Goal: Task Accomplishment & Management: Manage account settings

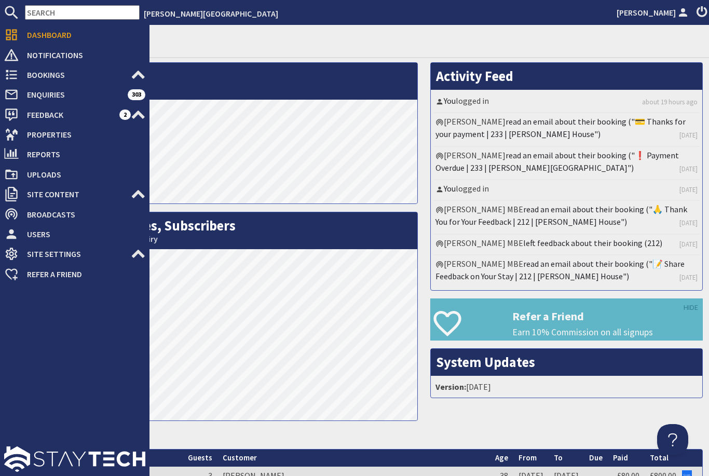
click at [13, 131] on use at bounding box center [11, 134] width 13 height 12
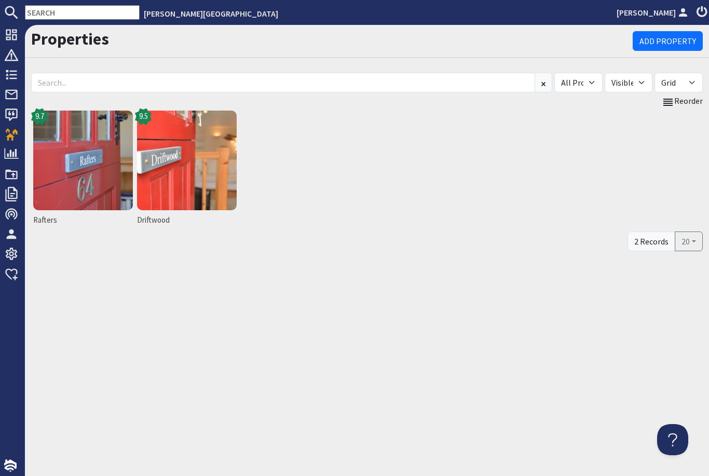
click at [89, 165] on img at bounding box center [83, 161] width 100 height 100
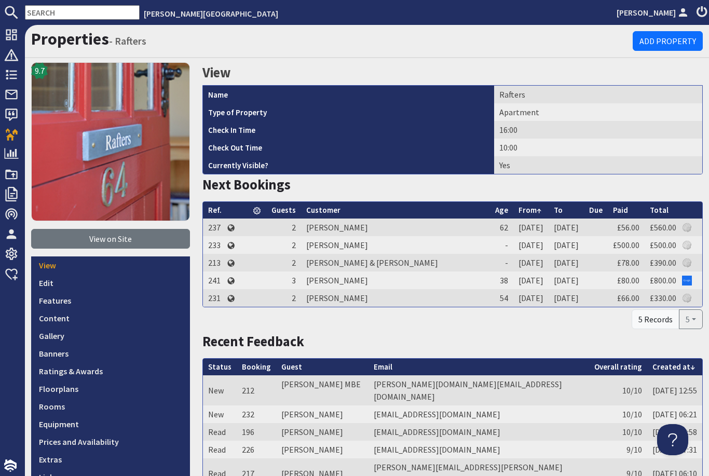
click at [92, 439] on link "Prices and Availability" at bounding box center [110, 442] width 159 height 18
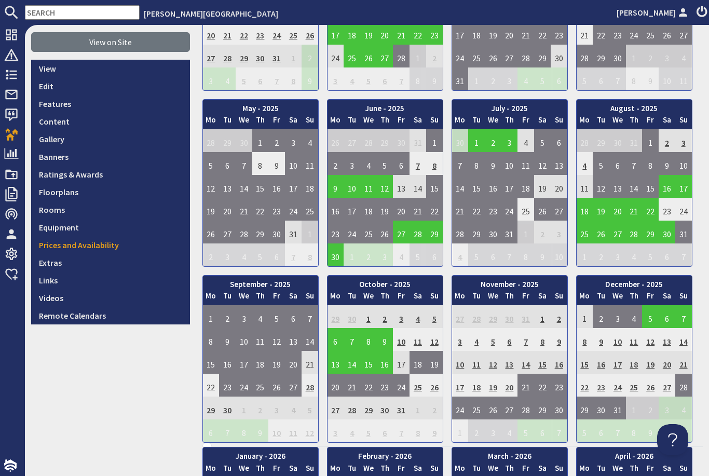
scroll to position [201, 0]
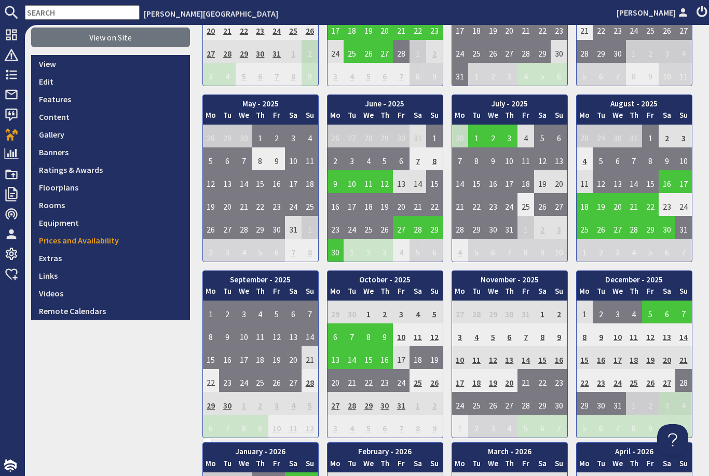
click at [294, 311] on td "6" at bounding box center [293, 311] width 17 height 23
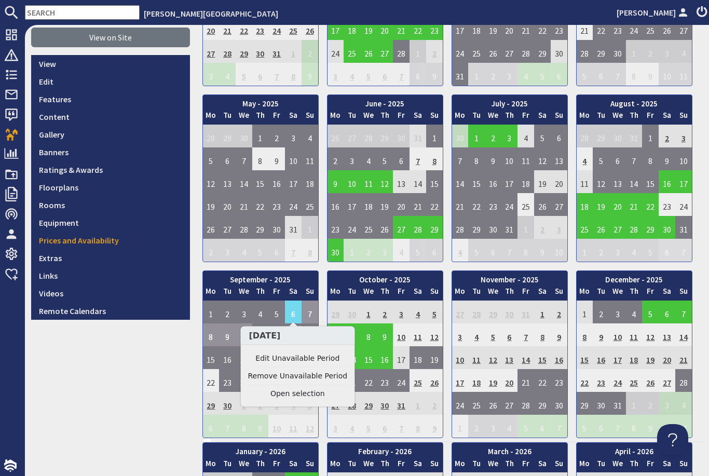
click at [311, 353] on link "Edit Unavailable Period" at bounding box center [298, 358] width 100 height 11
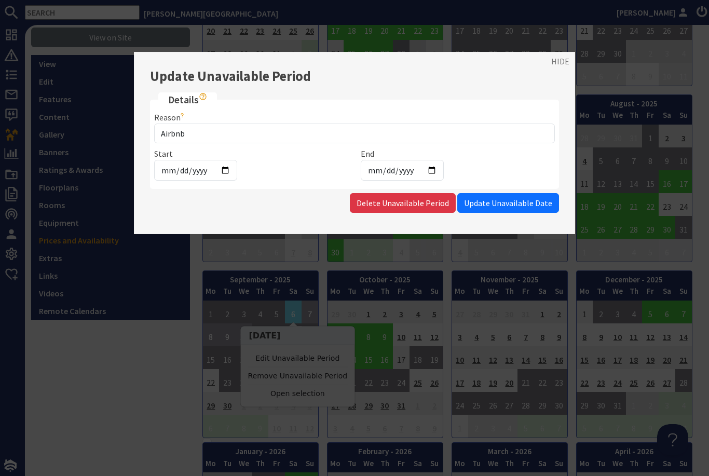
click at [563, 51] on div at bounding box center [354, 238] width 709 height 476
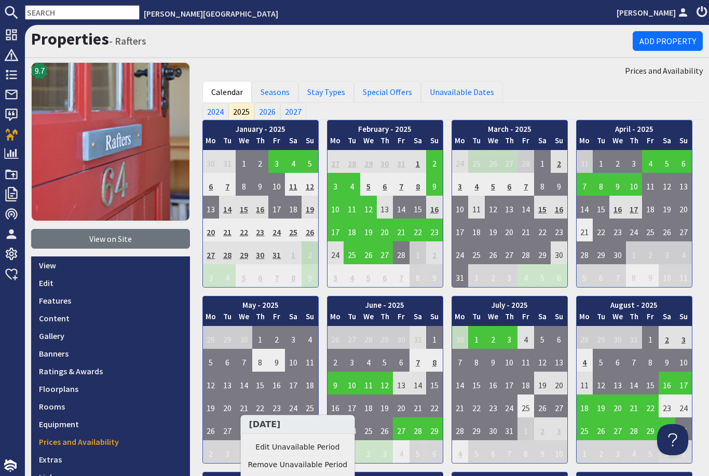
scroll to position [0, 0]
